Goal: Transaction & Acquisition: Purchase product/service

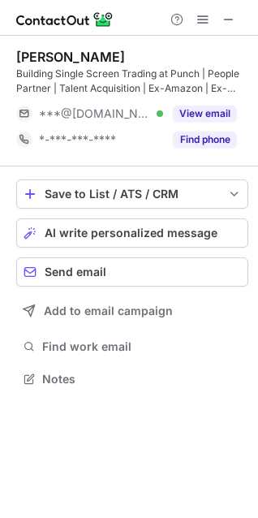
scroll to position [367, 258]
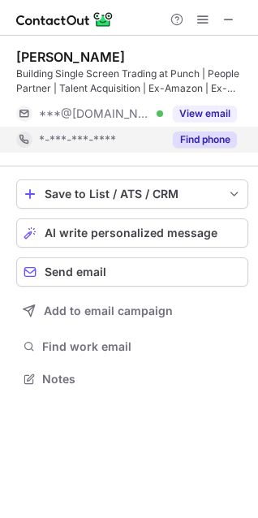
click at [227, 135] on button "Find phone" at bounding box center [205, 140] width 64 height 16
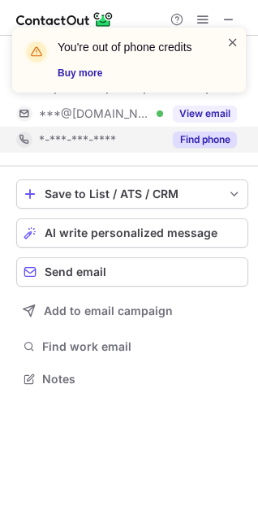
click at [234, 43] on span at bounding box center [232, 42] width 13 height 16
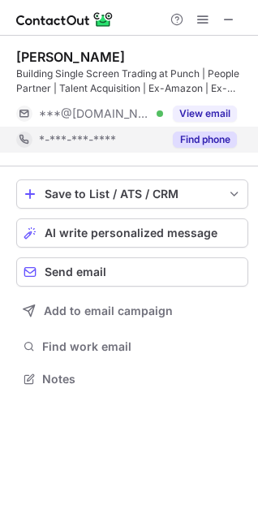
click at [230, 21] on div "You're out of phone credits Buy more" at bounding box center [129, 27] width 260 height 32
click at [230, 21] on span at bounding box center [228, 19] width 13 height 13
